Goal: Navigation & Orientation: Find specific page/section

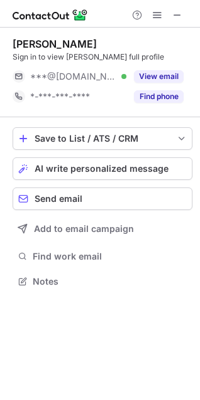
scroll to position [273, 200]
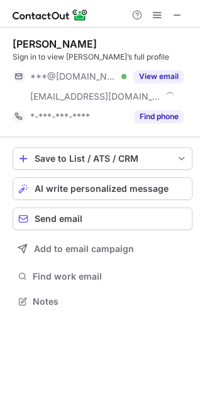
scroll to position [293, 200]
